Goal: Navigation & Orientation: Understand site structure

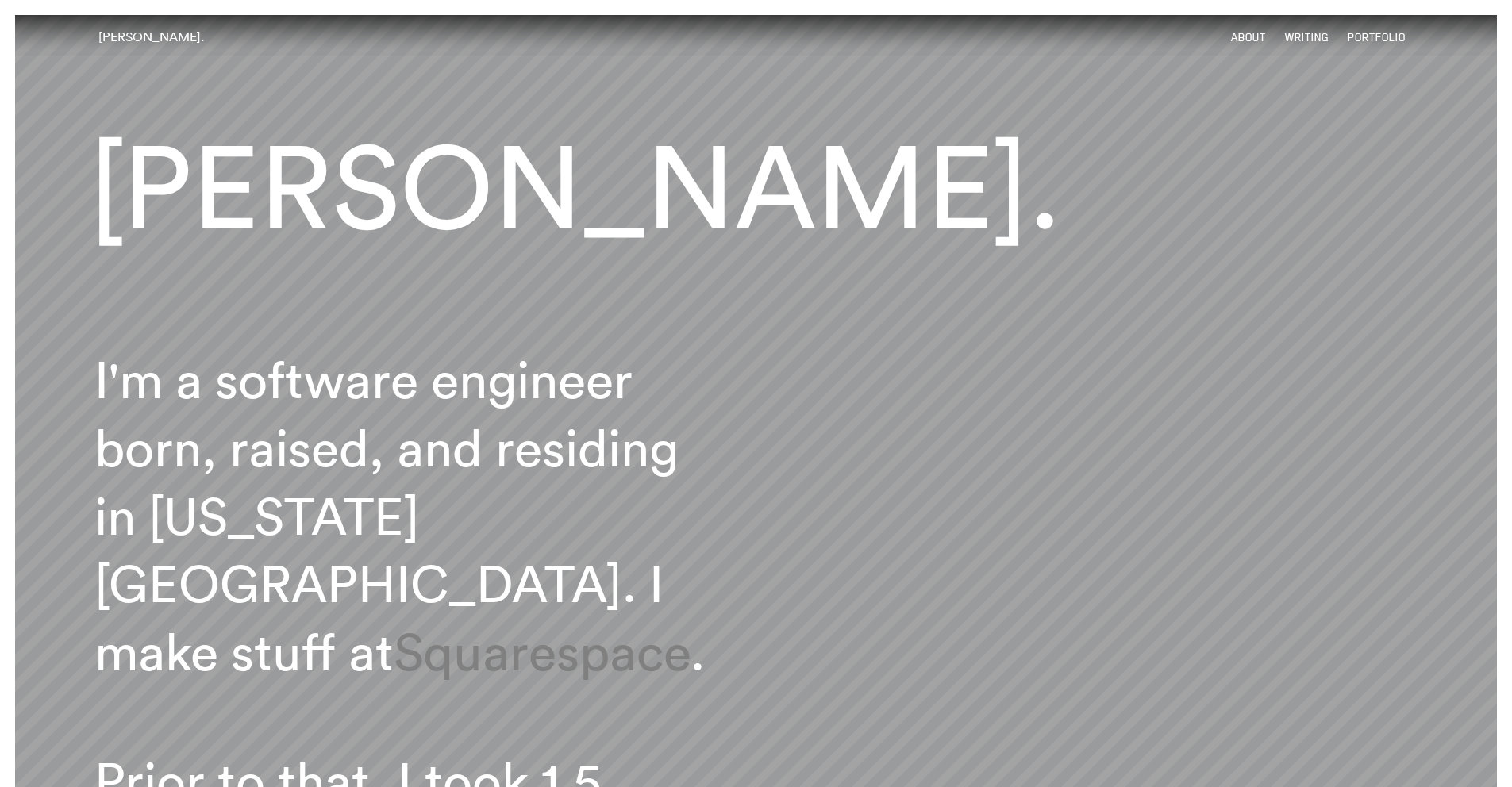
click at [1304, 37] on link "Writing" at bounding box center [1306, 38] width 43 height 14
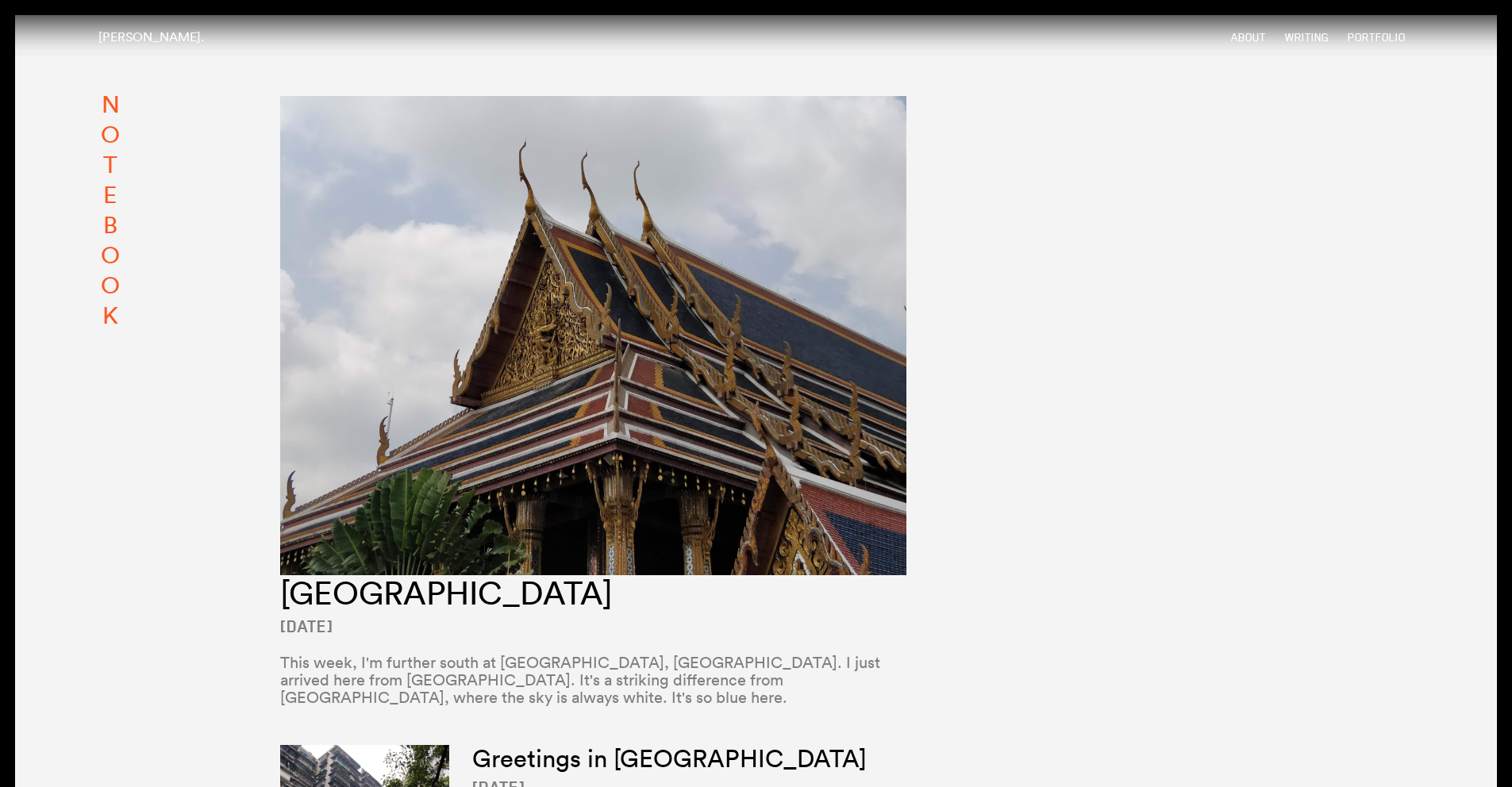
click at [1359, 34] on link "Portfolio" at bounding box center [1376, 38] width 58 height 14
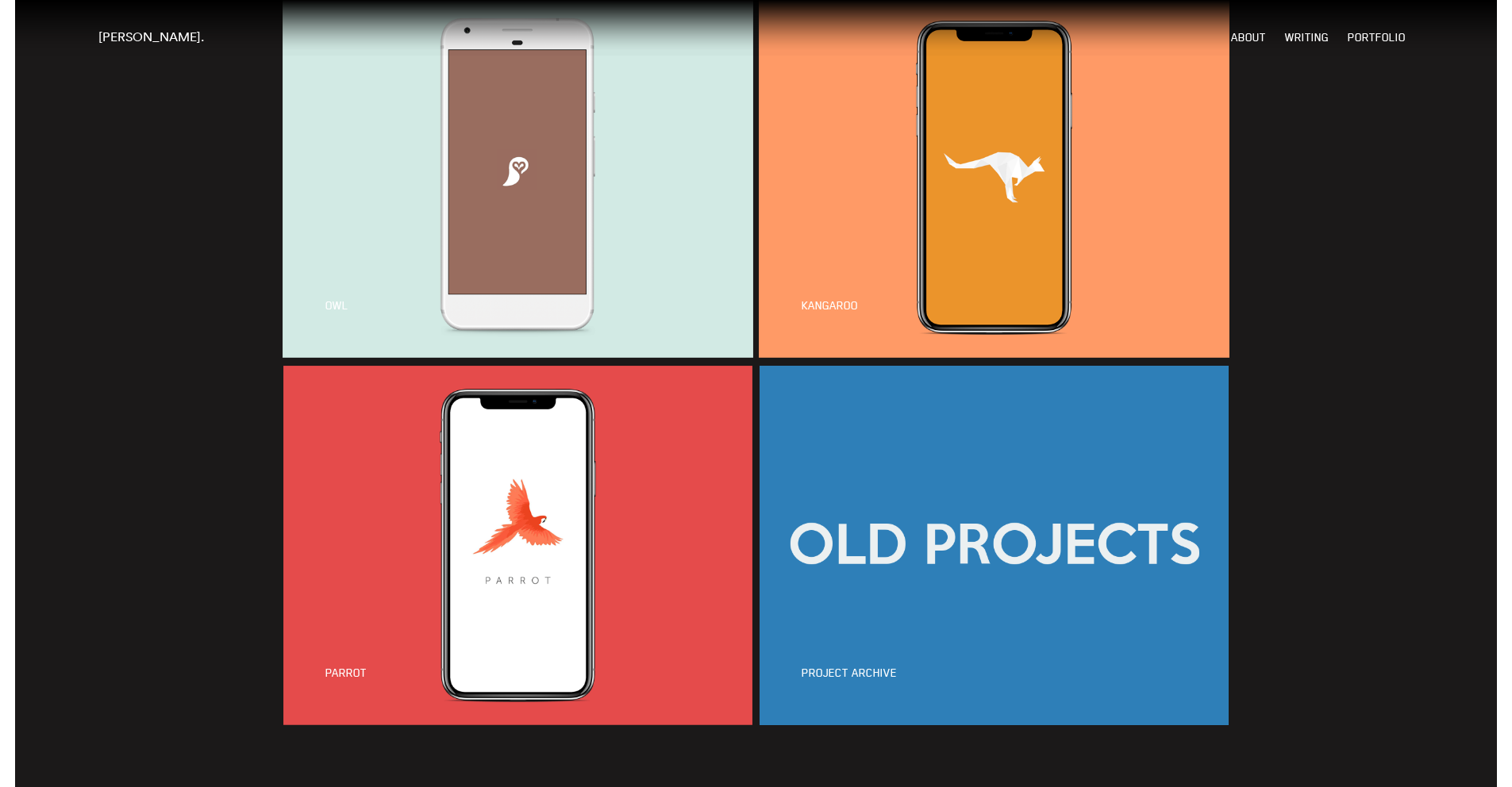
scroll to position [1416, 0]
